Goal: Task Accomplishment & Management: Manage account settings

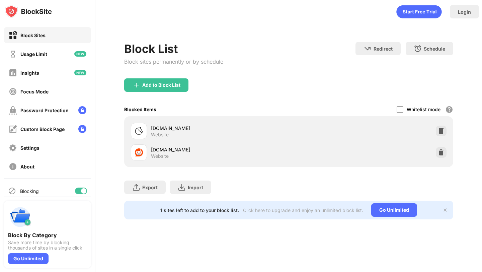
click at [441, 156] on img at bounding box center [441, 152] width 7 height 7
click at [441, 201] on div "Export Export Files (for websites items only) Import Import Files (for websites…" at bounding box center [288, 183] width 329 height 33
click at [247, 201] on div "Export Export Files (for websites items only) Import Import Files (for websites…" at bounding box center [288, 183] width 329 height 33
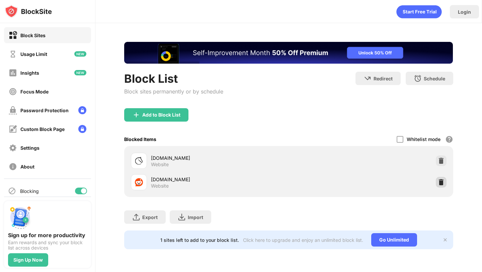
click at [442, 181] on img at bounding box center [441, 182] width 7 height 7
